Goal: Obtain resource: Download file/media

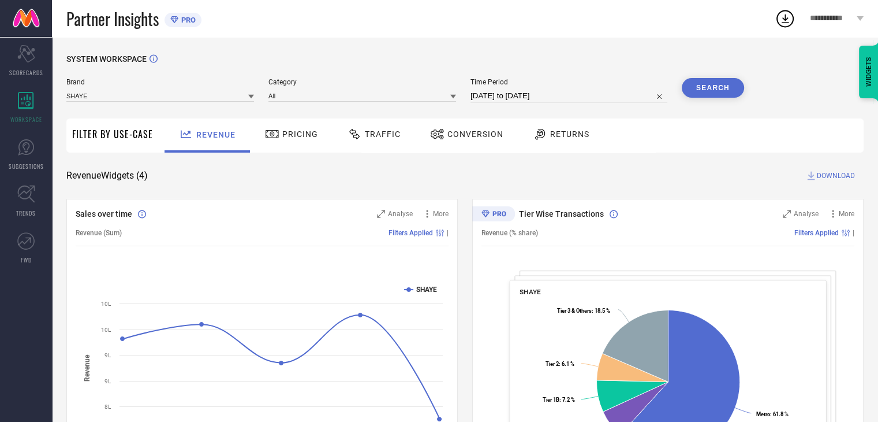
select select "7"
select select "2025"
select select "8"
select select "2025"
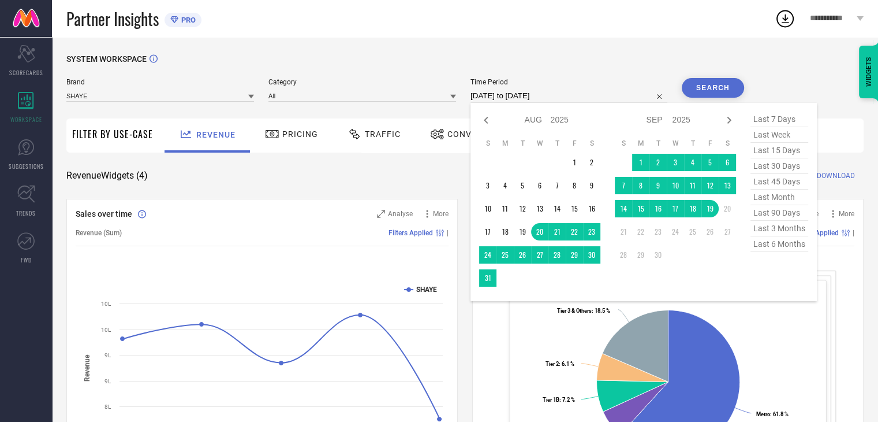
click at [572, 95] on input "[DATE] to [DATE]" at bounding box center [569, 96] width 197 height 14
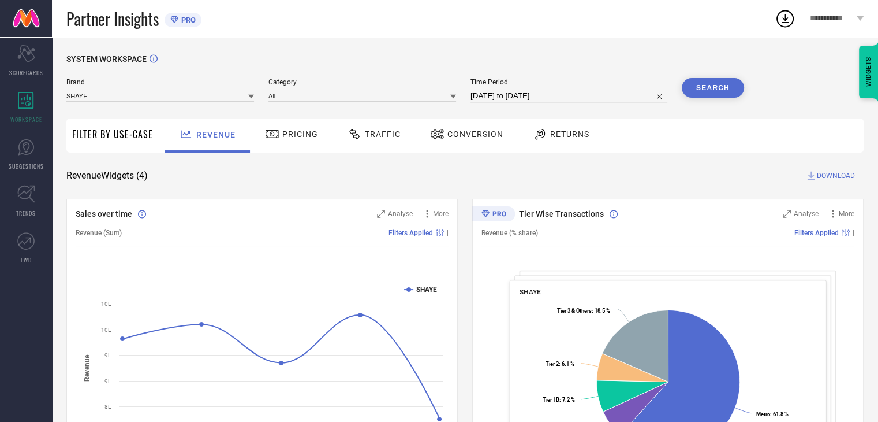
click at [464, 132] on span "Conversion" at bounding box center [476, 133] width 56 height 9
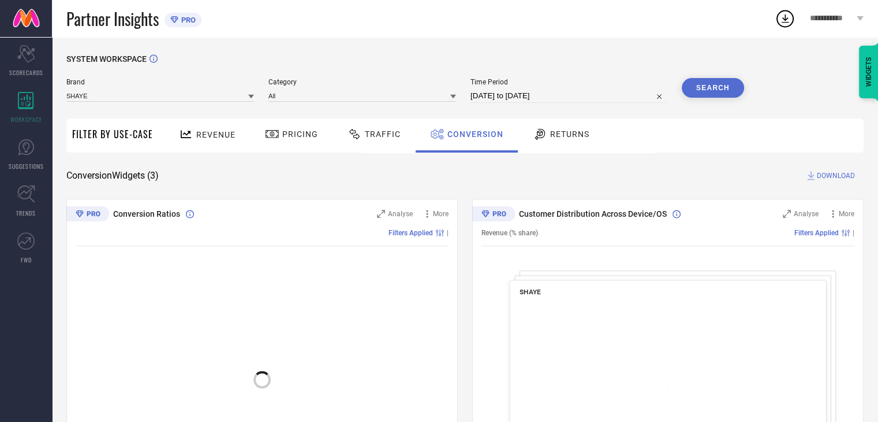
select select "7"
select select "2025"
select select "8"
select select "2025"
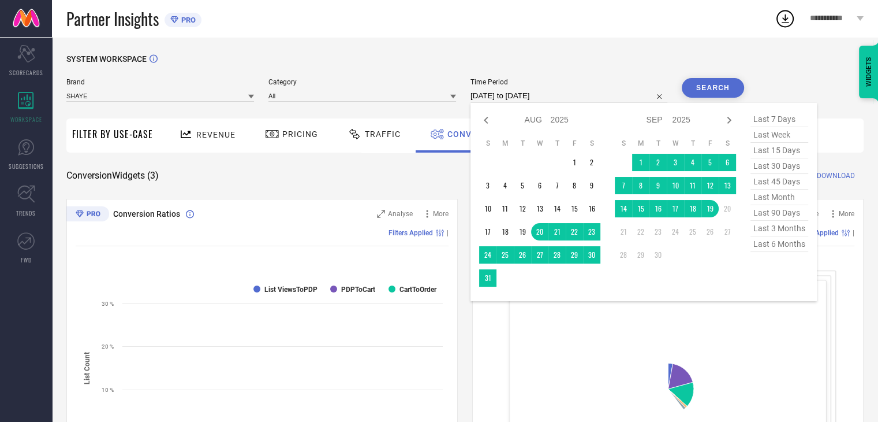
click at [563, 95] on input "[DATE] to [DATE]" at bounding box center [569, 96] width 197 height 14
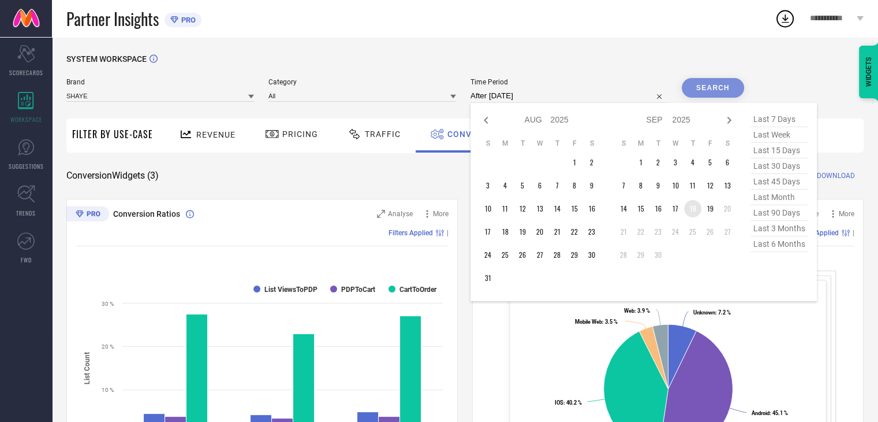
click at [702, 215] on table "S M T W T F S 1 2 3 4 5 6 7 8 9 10 11 12 13 14 15 16 17 18 19 20 21 22 23 24 25…" at bounding box center [675, 201] width 121 height 136
type input "18-09-2025 to 18-09-2025"
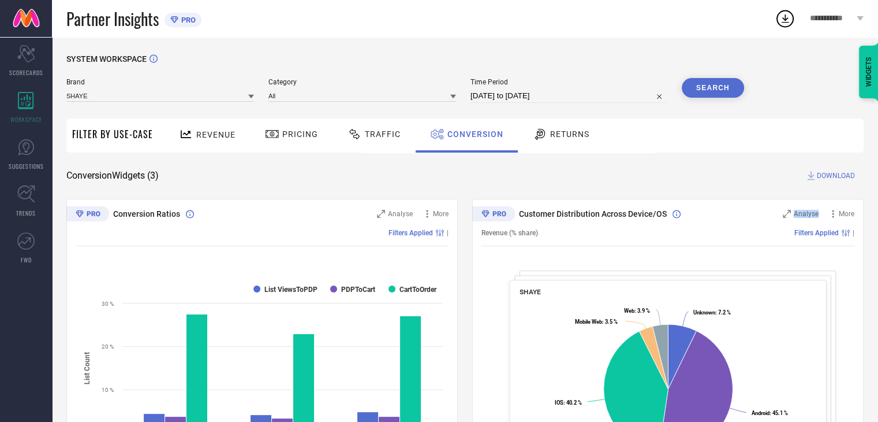
click at [700, 203] on div "Customer Distribution Across Device/OS Analyse More Revenue (% share) Filters A…" at bounding box center [668, 343] width 392 height 289
click at [569, 97] on input "18-09-2025 to 18-09-2025" at bounding box center [569, 96] width 197 height 14
select select "8"
select select "2025"
select select "9"
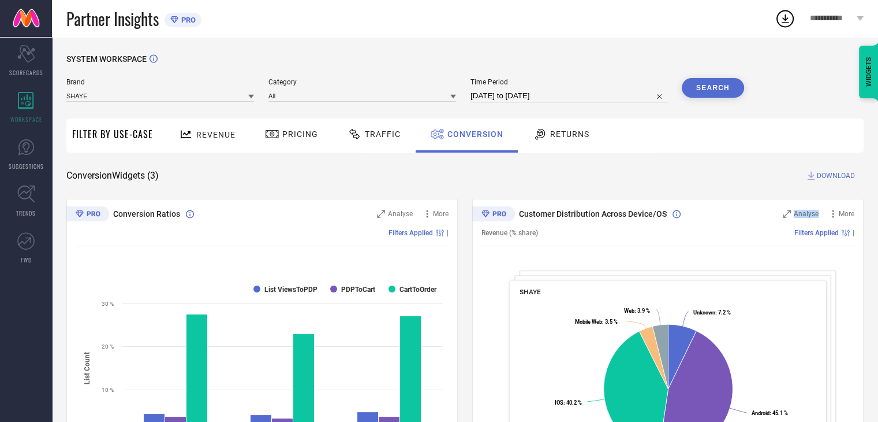
select select "2025"
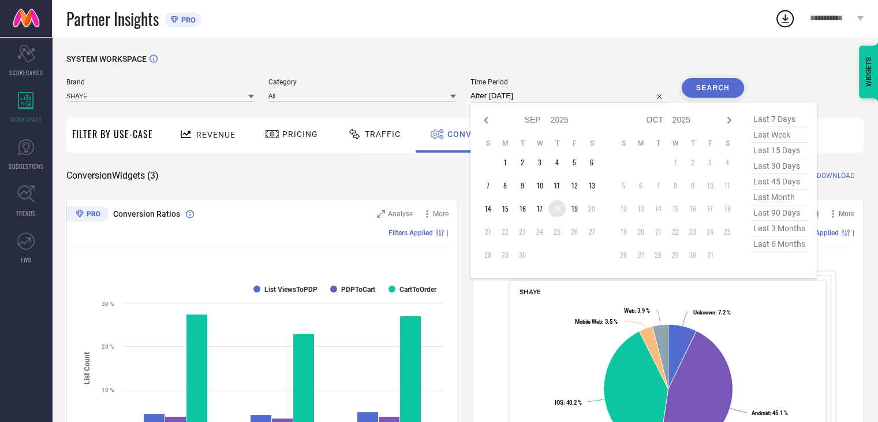
click at [560, 213] on td "18" at bounding box center [557, 208] width 17 height 17
type input "18-09-2025 to 18-09-2025"
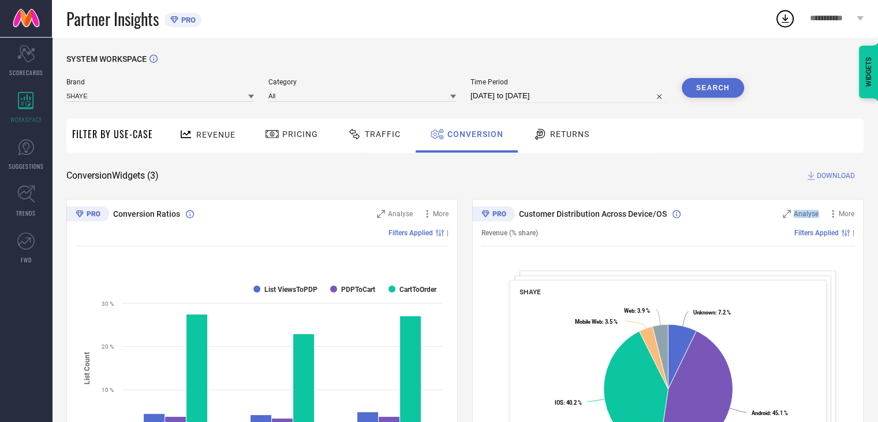
click at [700, 86] on button "Search" at bounding box center [713, 88] width 62 height 20
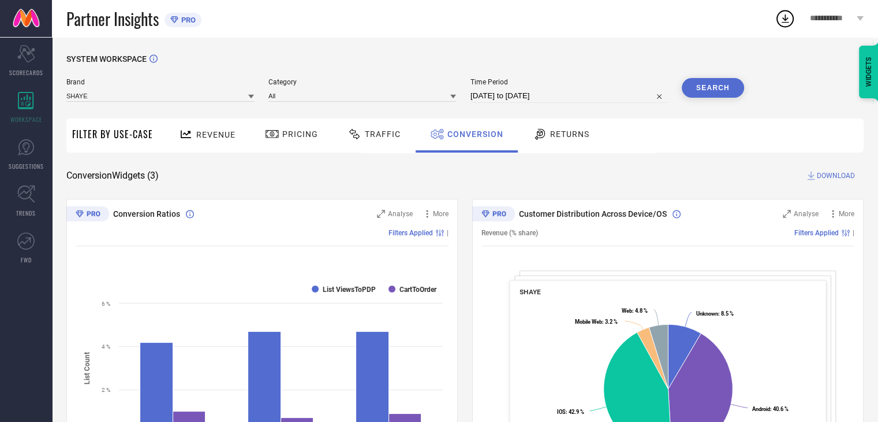
click at [829, 176] on span "DOWNLOAD" at bounding box center [836, 176] width 38 height 12
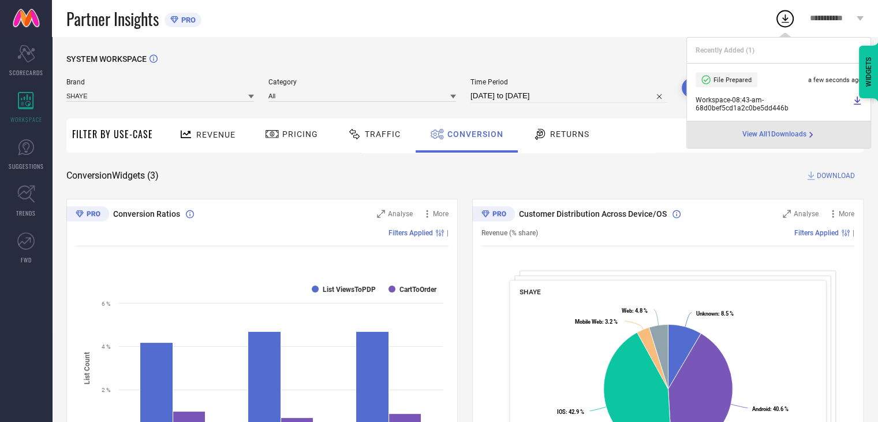
select select "8"
select select "2025"
select select "9"
select select "2025"
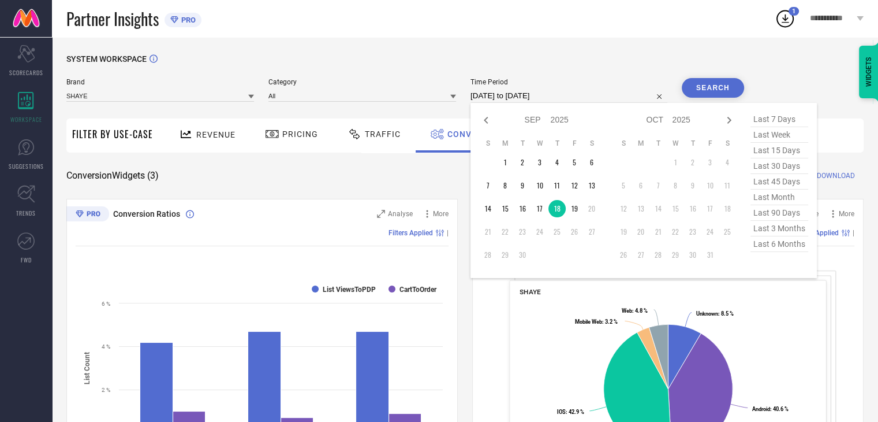
click at [589, 92] on input "18-09-2025 to 18-09-2025" at bounding box center [569, 96] width 197 height 14
click at [574, 211] on td "19" at bounding box center [574, 208] width 17 height 17
type input "19-09-2025 to 19-09-2025"
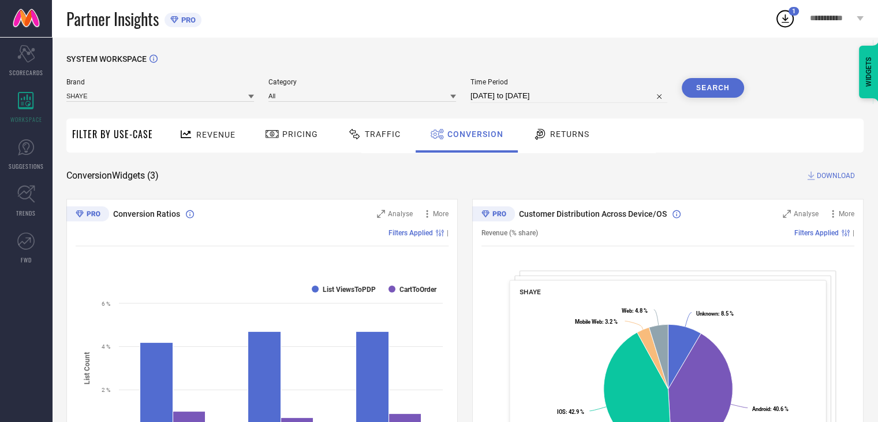
click at [721, 91] on button "Search" at bounding box center [713, 88] width 62 height 20
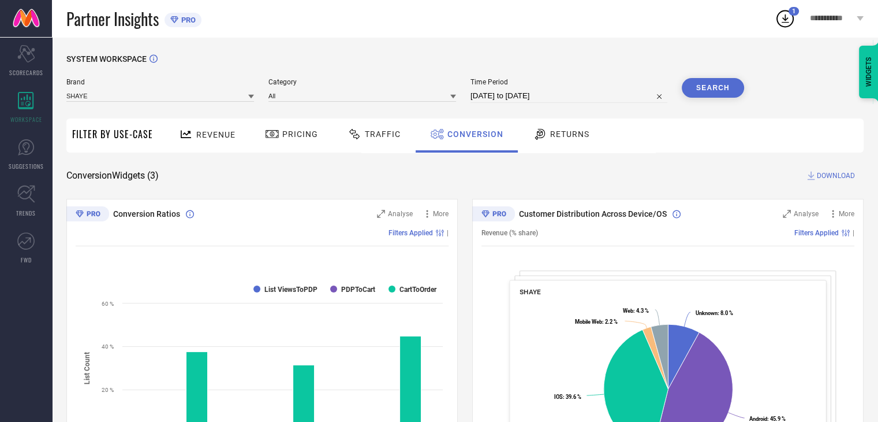
click at [833, 177] on span "DOWNLOAD" at bounding box center [836, 176] width 38 height 12
